Goal: Task Accomplishment & Management: Manage account settings

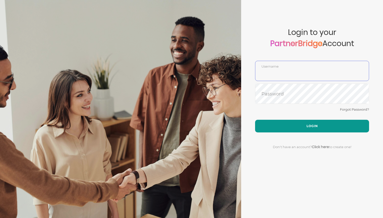
type input "DemoUser"
click at [293, 120] on button "Login" at bounding box center [312, 126] width 114 height 13
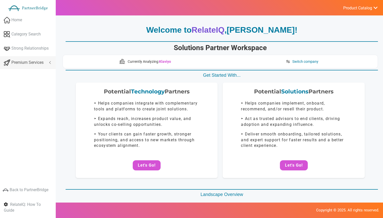
click at [17, 63] on span "Premium Services" at bounding box center [27, 63] width 32 height 6
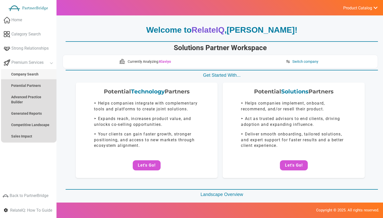
click at [18, 78] on link "Company Search" at bounding box center [28, 74] width 55 height 10
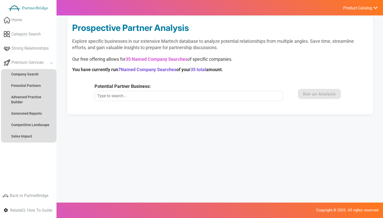
click at [148, 98] on input "Potential Partner Business:" at bounding box center [189, 96] width 189 height 10
type input "M"
click at [184, 90] on div "Potential Partner Business: This Marketing Technology Company is not currently …" at bounding box center [194, 92] width 198 height 18
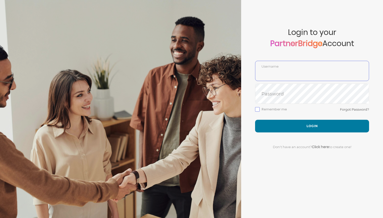
type input "DemoUser"
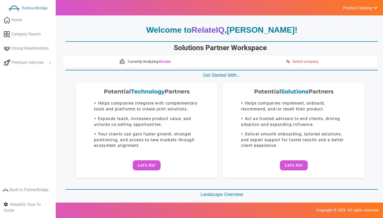
click at [297, 64] on span "Switch company" at bounding box center [305, 61] width 26 height 5
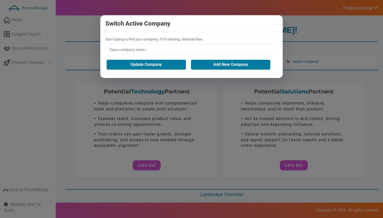
click at [211, 52] on input "text" at bounding box center [191, 49] width 172 height 11
click at [183, 50] on input "text" at bounding box center [191, 49] width 172 height 11
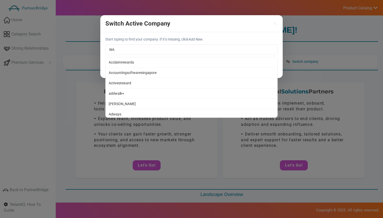
type input "W"
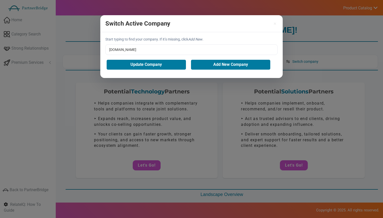
type input "QA.tech"
click at [199, 61] on button "Add New Company" at bounding box center [230, 65] width 79 height 10
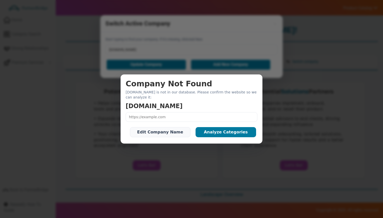
click at [189, 112] on input "text" at bounding box center [192, 117] width 132 height 10
paste input "https://qa.tech/"
type input "https://qa.tech/"
click at [212, 131] on button "Analyze Categories" at bounding box center [226, 132] width 61 height 10
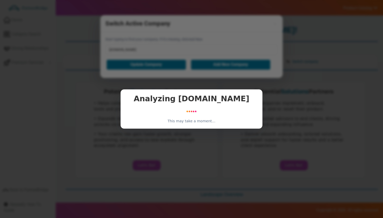
click at [182, 100] on h2 "Analyzing QA.tech" at bounding box center [192, 99] width 132 height 8
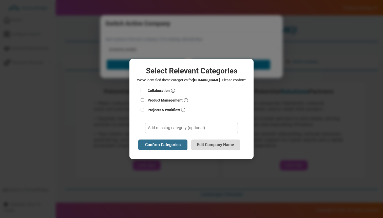
click at [162, 86] on label "Collaboration" at bounding box center [191, 90] width 109 height 8
click at [145, 89] on input "Collaboration" at bounding box center [143, 90] width 6 height 3
click at [162, 88] on label "Collaboration" at bounding box center [191, 90] width 109 height 8
click at [145, 89] on input "Collaboration" at bounding box center [143, 90] width 6 height 3
click at [145, 90] on label "Collaboration" at bounding box center [191, 90] width 109 height 8
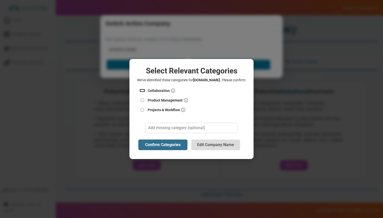
click at [145, 90] on input "Collaboration" at bounding box center [143, 90] width 6 height 3
checkbox input "true"
click at [145, 102] on label "Product Management" at bounding box center [191, 100] width 109 height 8
click at [145, 102] on input "Product Management" at bounding box center [143, 100] width 6 height 3
checkbox input "true"
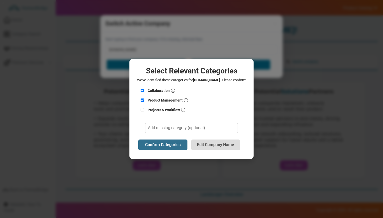
click at [146, 110] on label "Projects & Workflow" at bounding box center [191, 110] width 109 height 8
click at [145, 110] on input "Projects & Workflow" at bounding box center [143, 109] width 6 height 3
checkbox input "true"
click at [165, 142] on button "Confirm Categories" at bounding box center [162, 145] width 49 height 11
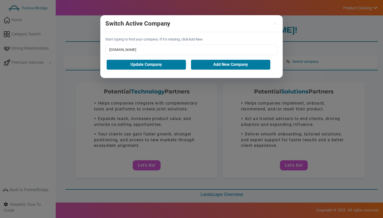
click at [277, 20] on div "Switch Active Company ×" at bounding box center [191, 23] width 182 height 17
click at [273, 22] on button "×" at bounding box center [236, 23] width 79 height 5
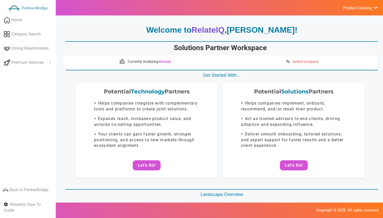
click at [296, 59] on link "Switch company" at bounding box center [302, 62] width 38 height 8
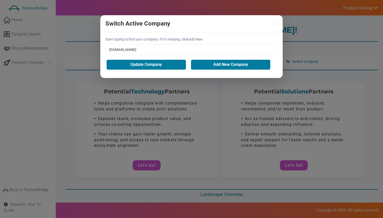
click at [188, 48] on input "[DOMAIN_NAME]" at bounding box center [191, 49] width 172 height 11
click at [159, 66] on button "Update Company" at bounding box center [146, 65] width 79 height 10
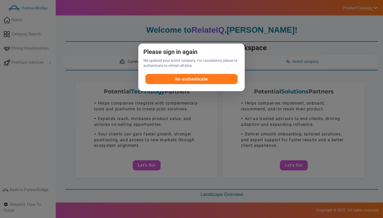
click at [214, 80] on button "Re-authenticate" at bounding box center [191, 79] width 92 height 10
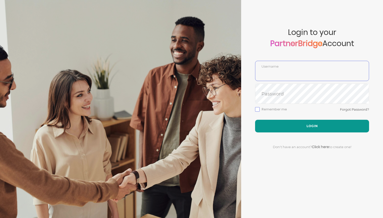
type input "DemoUser"
click at [284, 130] on button "Login" at bounding box center [312, 126] width 114 height 13
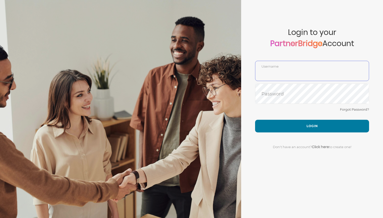
type input "DemoUser"
click at [310, 118] on div "Forgot Password?" at bounding box center [312, 112] width 114 height 13
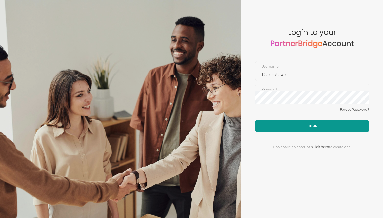
click at [310, 123] on button "Login" at bounding box center [312, 126] width 114 height 13
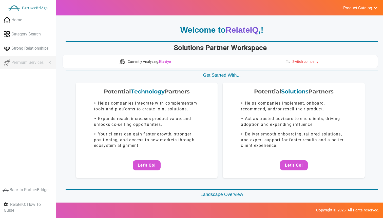
click at [295, 63] on span "Switch company" at bounding box center [305, 61] width 26 height 5
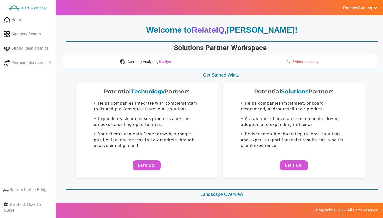
click at [293, 60] on span "Switch company" at bounding box center [305, 61] width 26 height 5
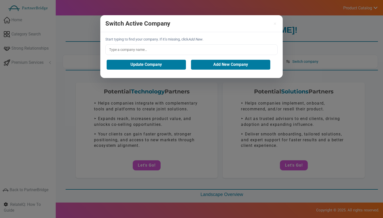
click at [191, 54] on input "text" at bounding box center [191, 49] width 172 height 11
type input "Moodle"
click at [168, 63] on button "Update Company" at bounding box center [146, 65] width 79 height 10
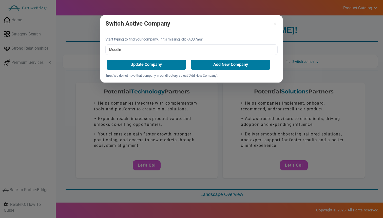
click at [202, 56] on div "Start typing to find your company. If it’s missing, click Add New . Moodle Upda…" at bounding box center [191, 57] width 182 height 50
click at [207, 66] on button "Add New Company" at bounding box center [230, 65] width 79 height 10
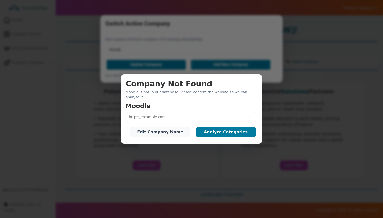
click at [178, 114] on input "text" at bounding box center [192, 117] width 132 height 10
paste input "https://moodle.com/"
type input "https://moodle.com/"
click at [218, 130] on button "Analyze Categories" at bounding box center [226, 132] width 61 height 10
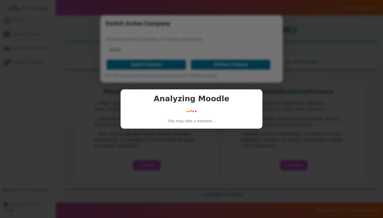
click at [203, 111] on img at bounding box center [191, 111] width 30 height 11
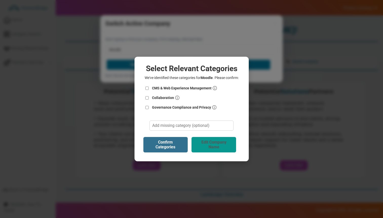
click at [221, 150] on button "Edit Company Name" at bounding box center [214, 144] width 45 height 15
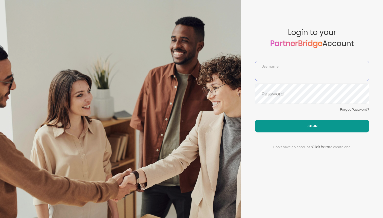
type input "DemoUser"
click at [310, 123] on button "Login" at bounding box center [312, 126] width 114 height 13
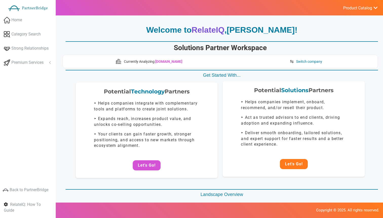
click at [294, 168] on button "Let's Go!" at bounding box center [294, 164] width 28 height 10
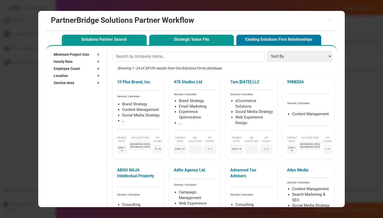
click at [182, 36] on button "Strategic Value Fits" at bounding box center [191, 40] width 85 height 10
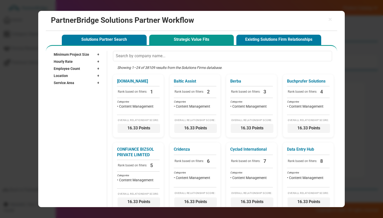
click at [186, 41] on button "Strategic Value Fits" at bounding box center [191, 40] width 85 height 10
click at [66, 83] on span "Service Area" at bounding box center [64, 82] width 21 height 5
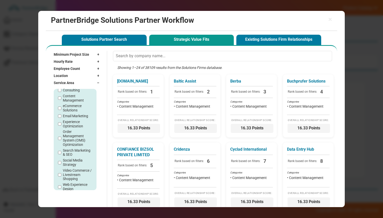
scroll to position [43, 0]
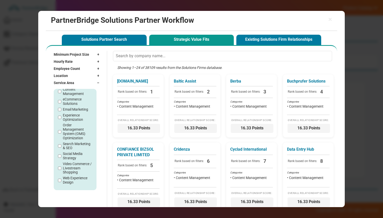
click at [66, 180] on label "Web Experience Design" at bounding box center [77, 180] width 29 height 9
click at [61, 180] on input "Web Experience Design" at bounding box center [59, 180] width 3 height 3
checkbox input "true"
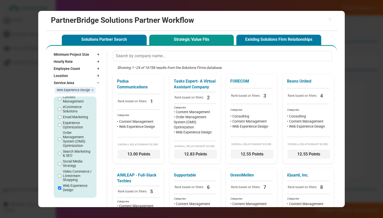
click at [71, 122] on label "Experience Optimization" at bounding box center [77, 125] width 29 height 9
click at [61, 123] on input "Experience Optimization" at bounding box center [59, 124] width 3 height 3
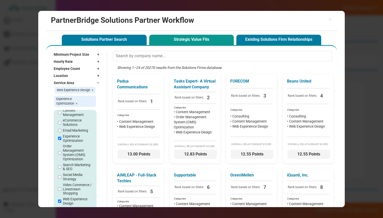
click at [70, 134] on label "Experience Optimization" at bounding box center [77, 138] width 29 height 9
click at [61, 137] on input "Experience Optimization" at bounding box center [59, 138] width 3 height 3
checkbox input "false"
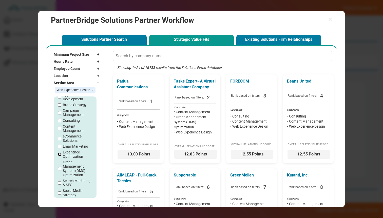
scroll to position [12, 0]
click at [71, 122] on label "Consulting" at bounding box center [71, 122] width 17 height 4
click at [61, 122] on input "Consulting" at bounding box center [59, 122] width 3 height 3
checkbox input "true"
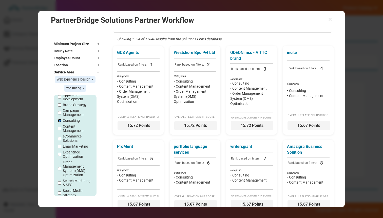
scroll to position [0, 0]
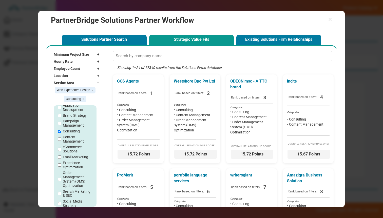
click at [333, 20] on div "× PartnerBridge Solutions Partner Workflow" at bounding box center [191, 21] width 291 height 20
click at [330, 20] on span "×" at bounding box center [330, 19] width 4 height 7
